Goal: Go to known website: Go to known website

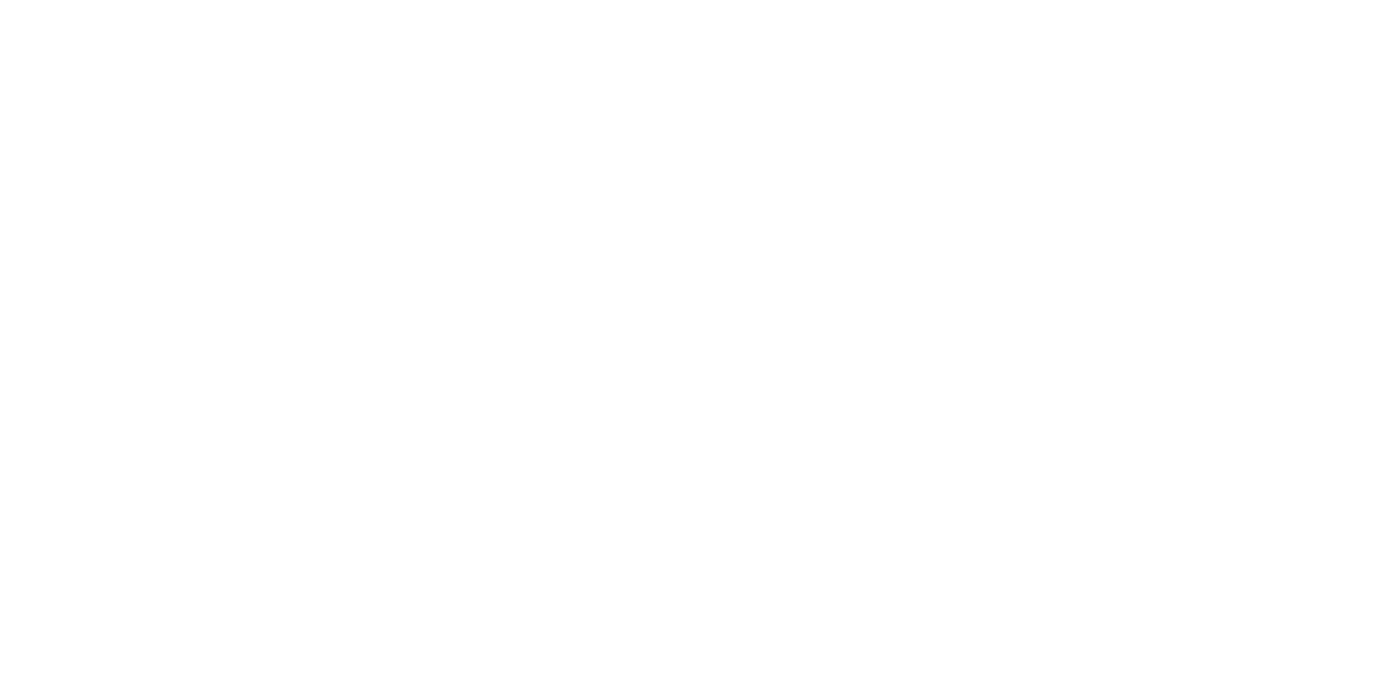
click at [706, 419] on main at bounding box center [698, 348] width 1397 height 697
click at [706, 419] on div at bounding box center [698, 348] width 1397 height 697
